Goal: Navigation & Orientation: Find specific page/section

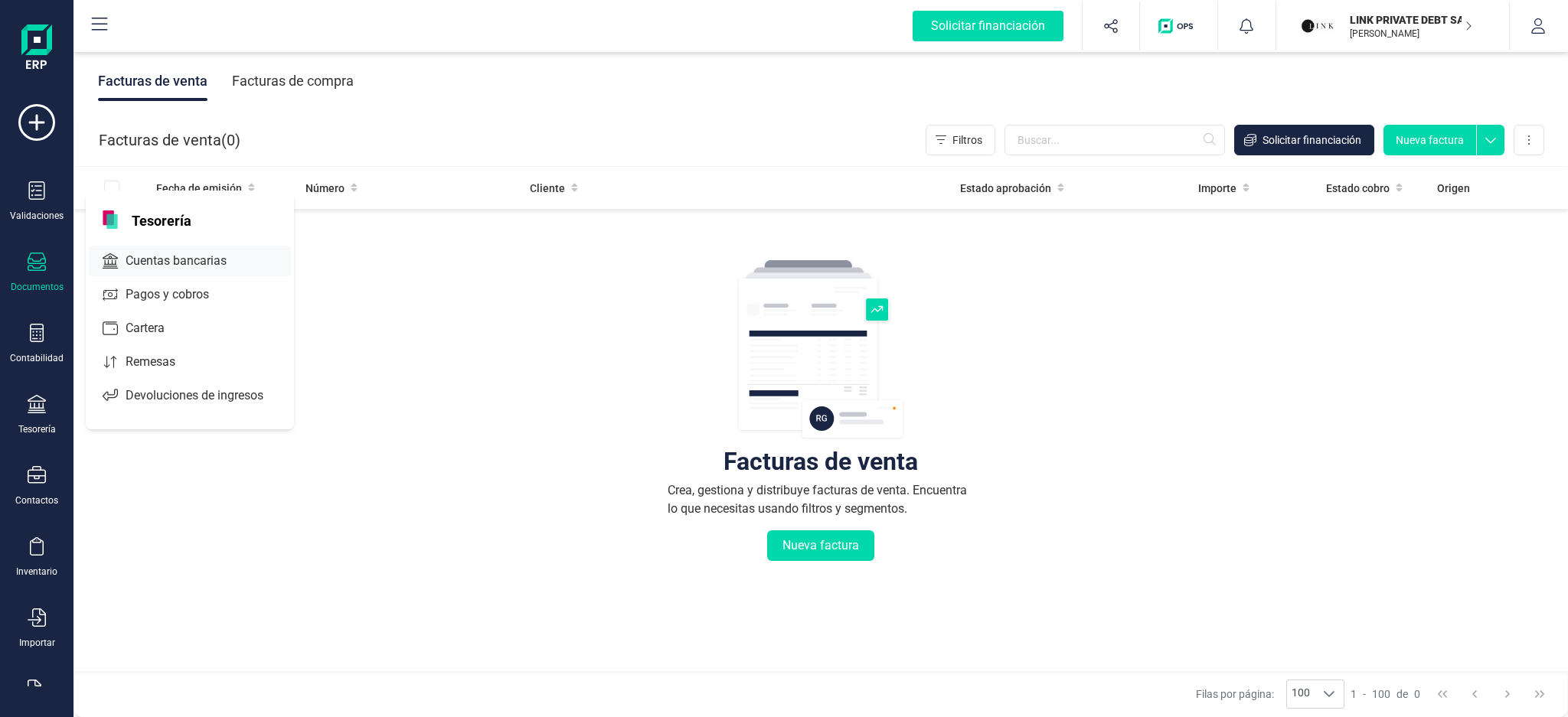
click at [162, 254] on span "Cuentas bancarias" at bounding box center [186, 261] width 135 height 18
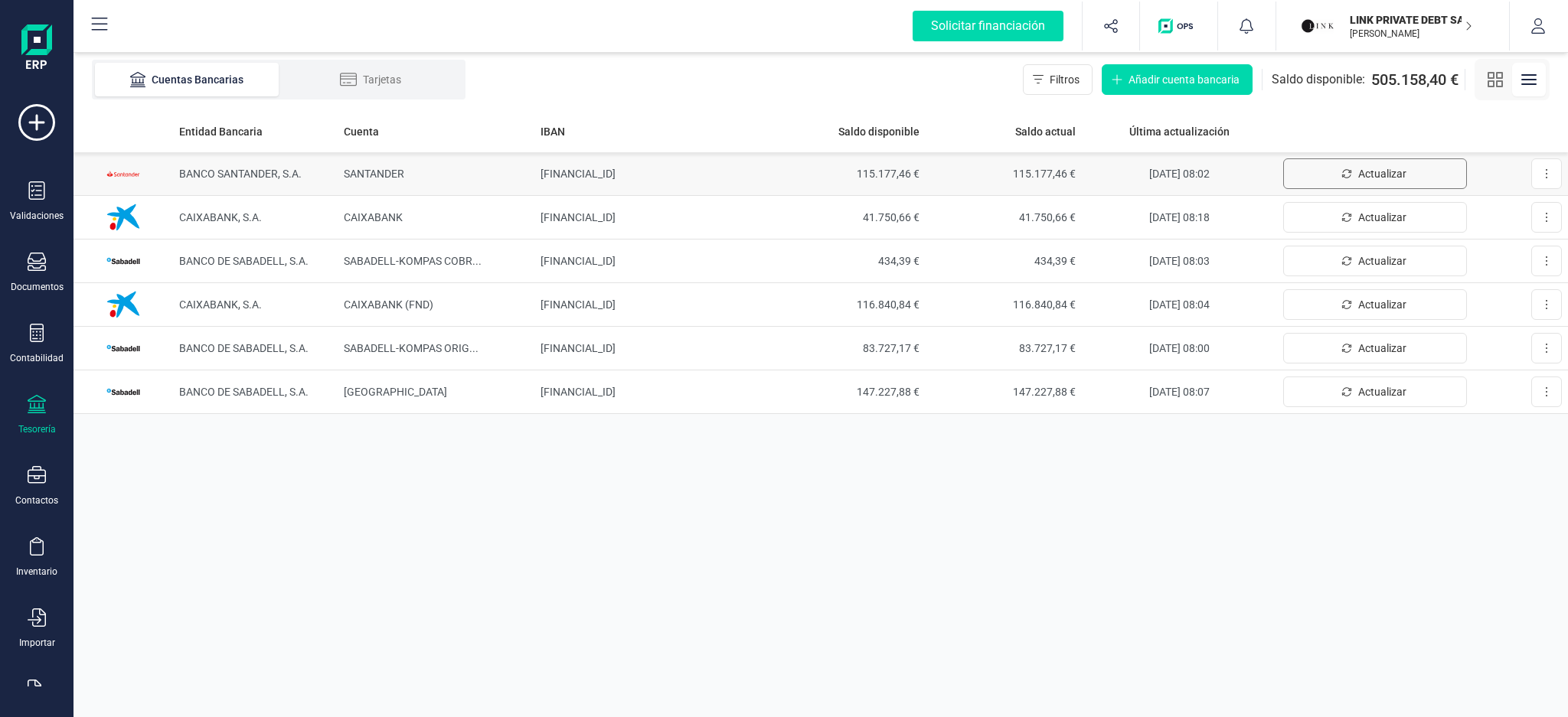
click at [1372, 172] on span "Actualizar" at bounding box center [1382, 173] width 48 height 16
click at [651, 350] on td "[FINANCIAL_ID]" at bounding box center [652, 348] width 235 height 44
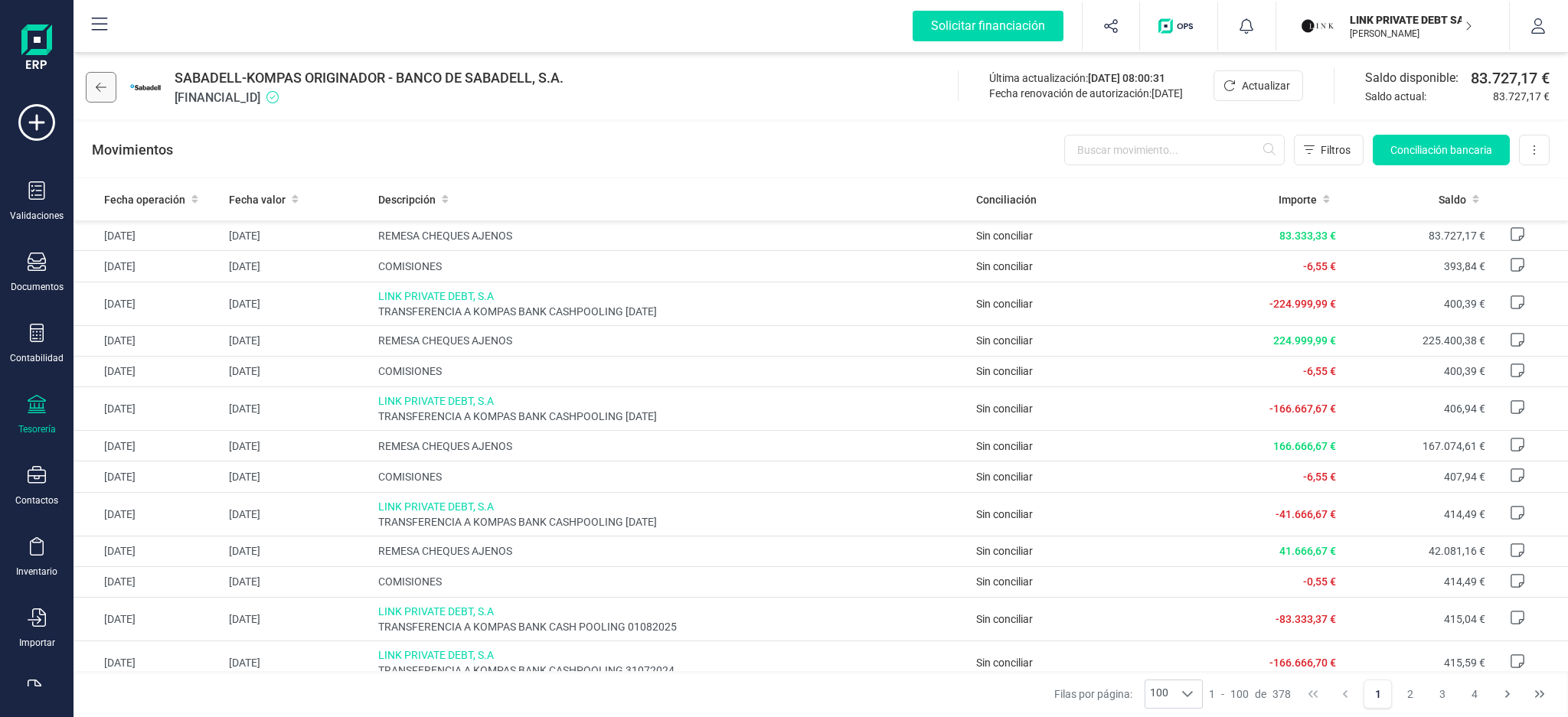
click at [101, 87] on icon at bounding box center [101, 87] width 11 height 12
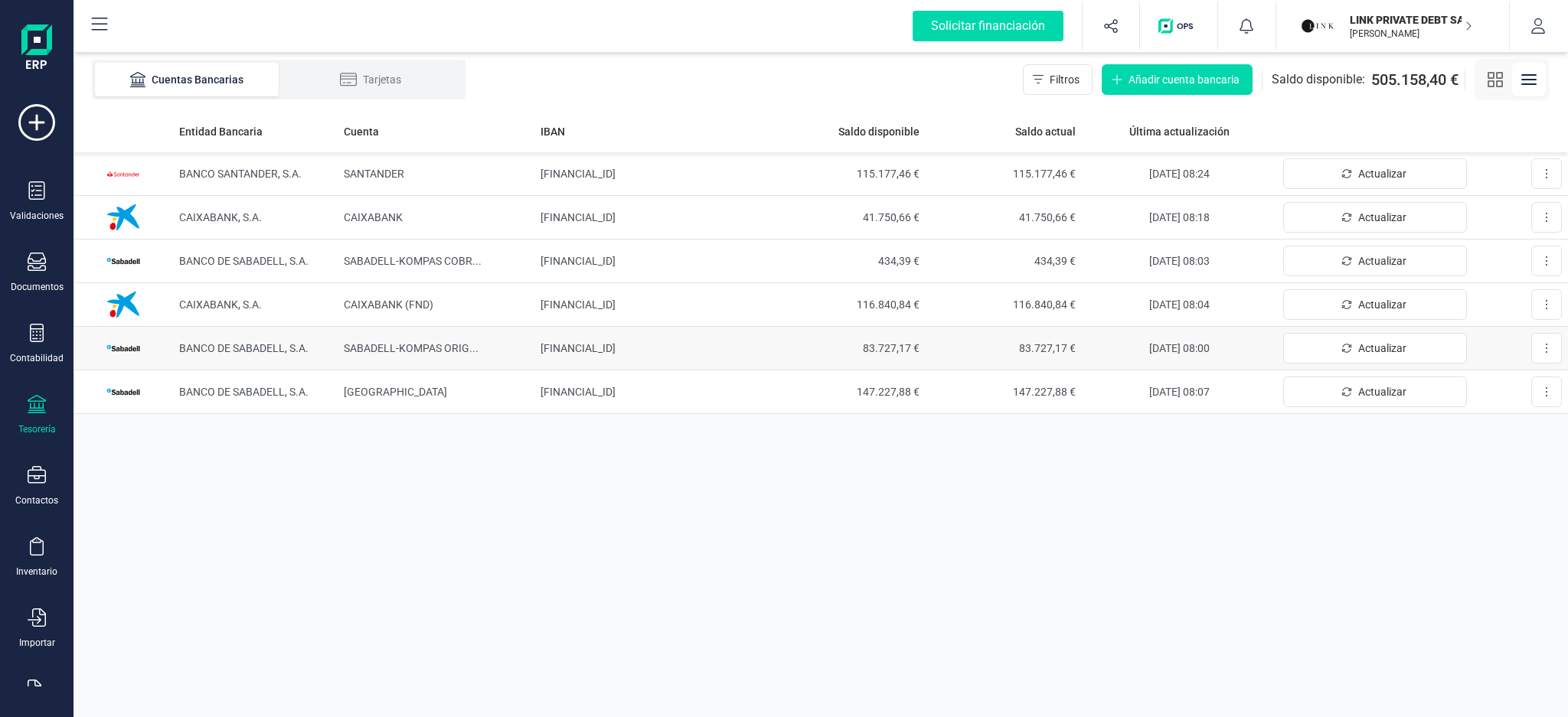
click at [384, 343] on span "SABADELL-KOMPAS ORIG ..." at bounding box center [411, 348] width 135 height 12
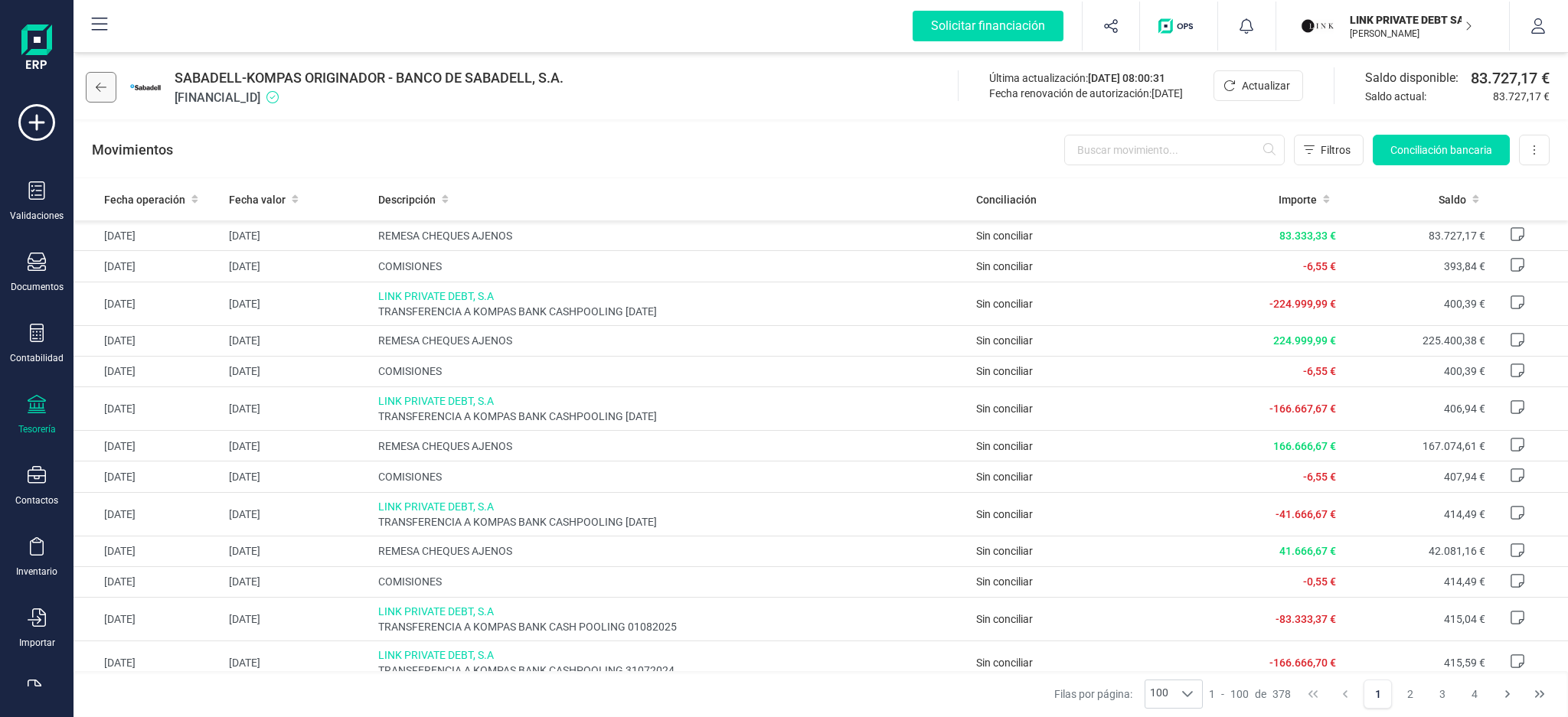
click at [103, 90] on icon at bounding box center [101, 87] width 11 height 12
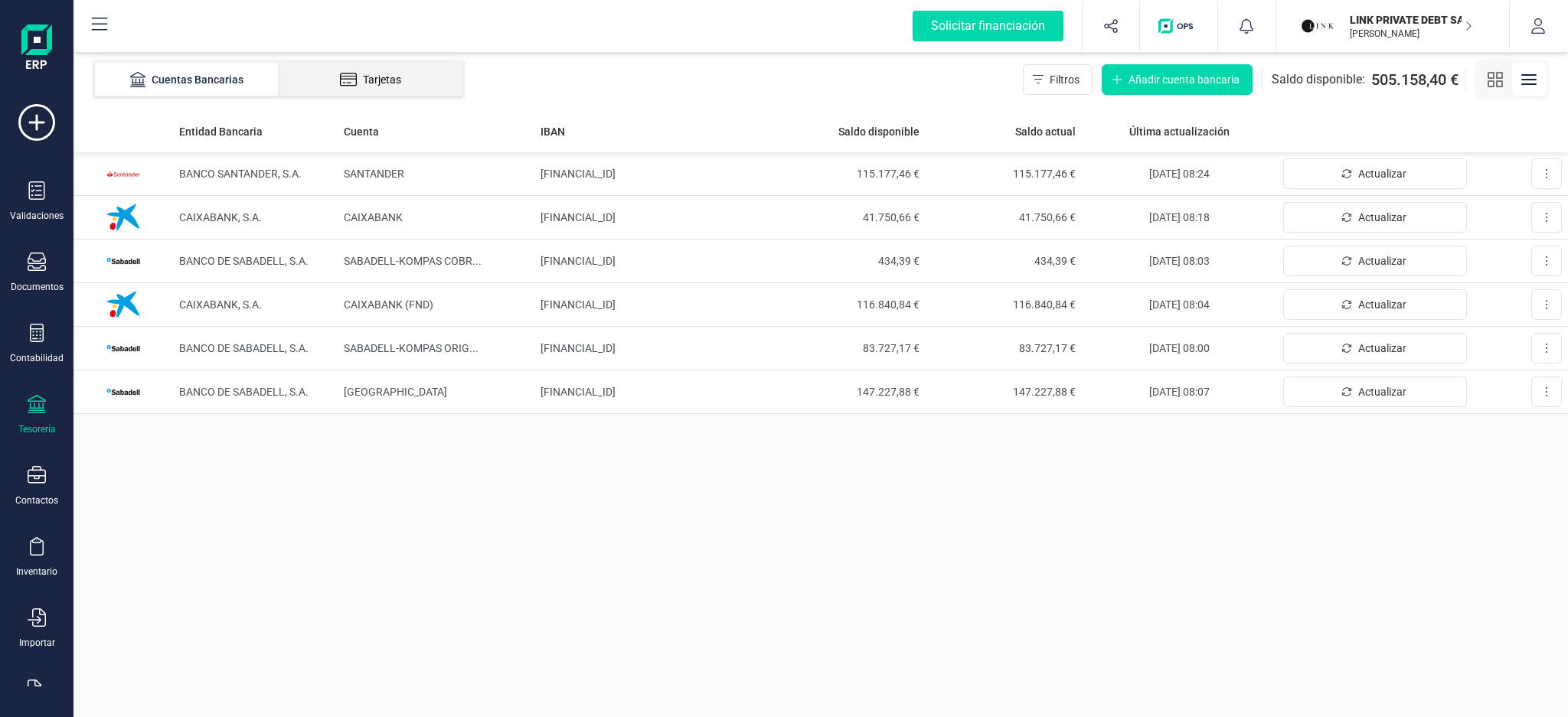
click at [373, 78] on div "Tarjetas" at bounding box center [370, 80] width 122 height 16
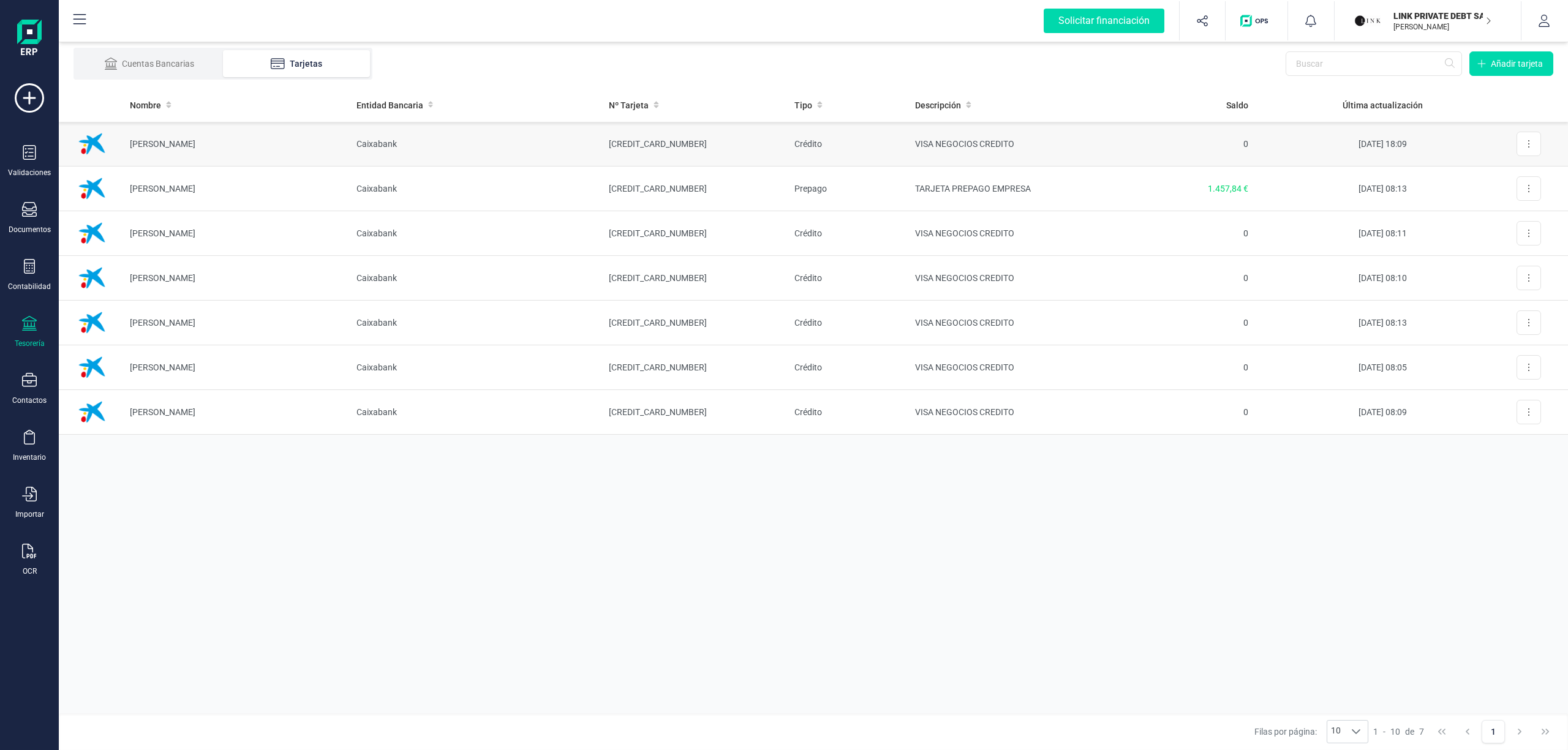
click at [635, 138] on td "[CREDIT_CARD_NUMBER]" at bounding box center [692, 144] width 185 height 45
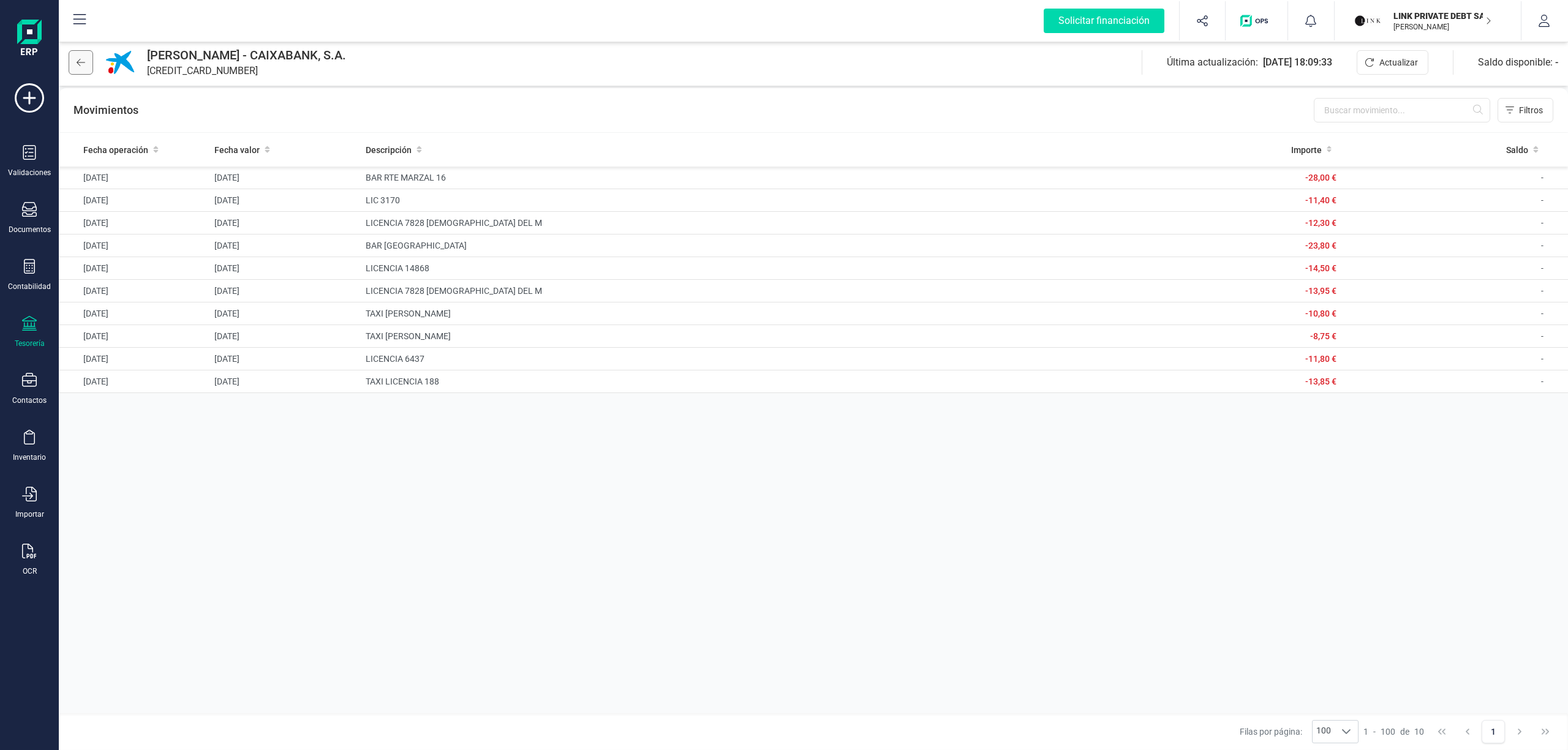
click at [75, 64] on button at bounding box center [80, 62] width 24 height 24
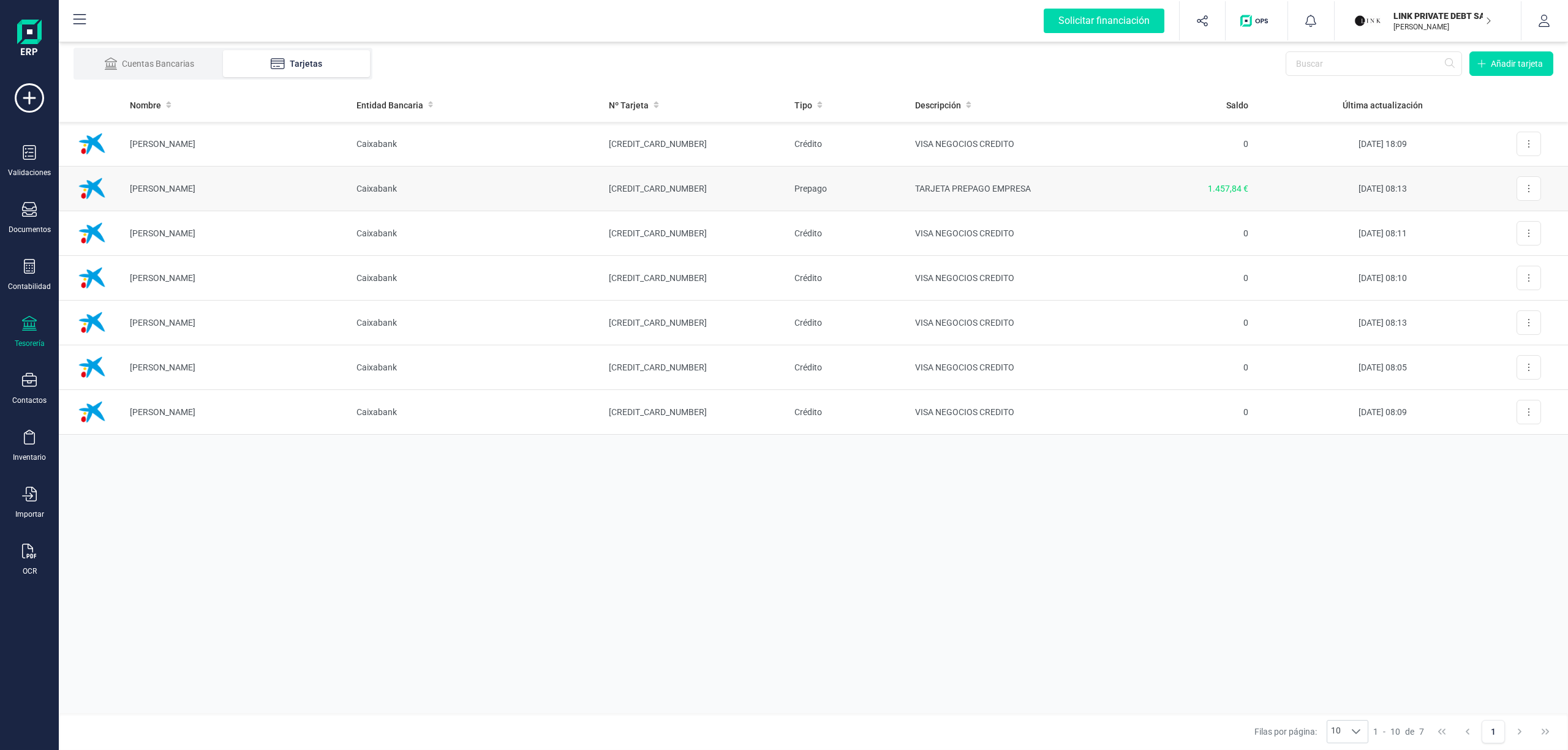
click at [655, 185] on td "[CREDIT_CARD_NUMBER]" at bounding box center [692, 189] width 185 height 45
